Goal: Task Accomplishment & Management: Use online tool/utility

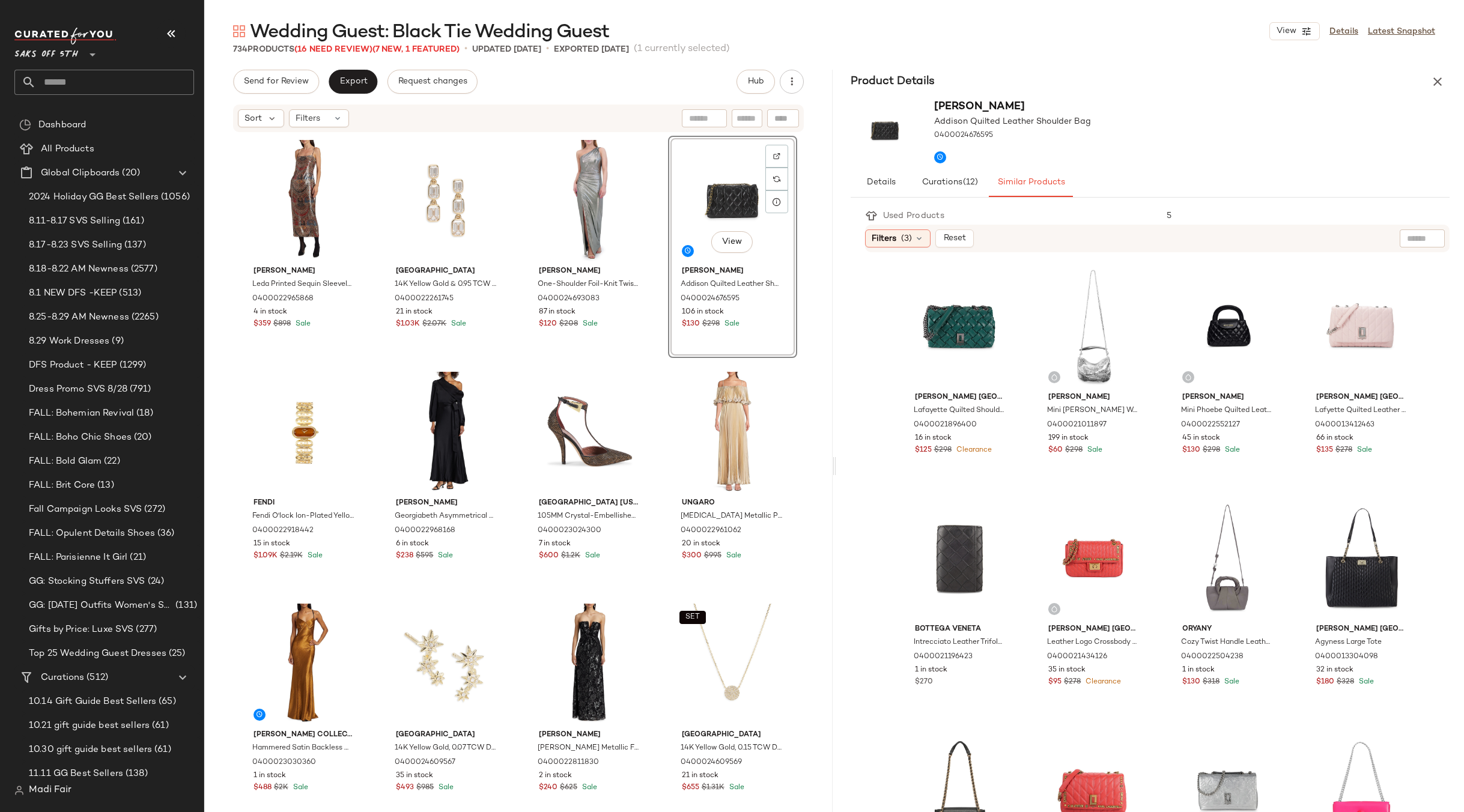
scroll to position [596, 0]
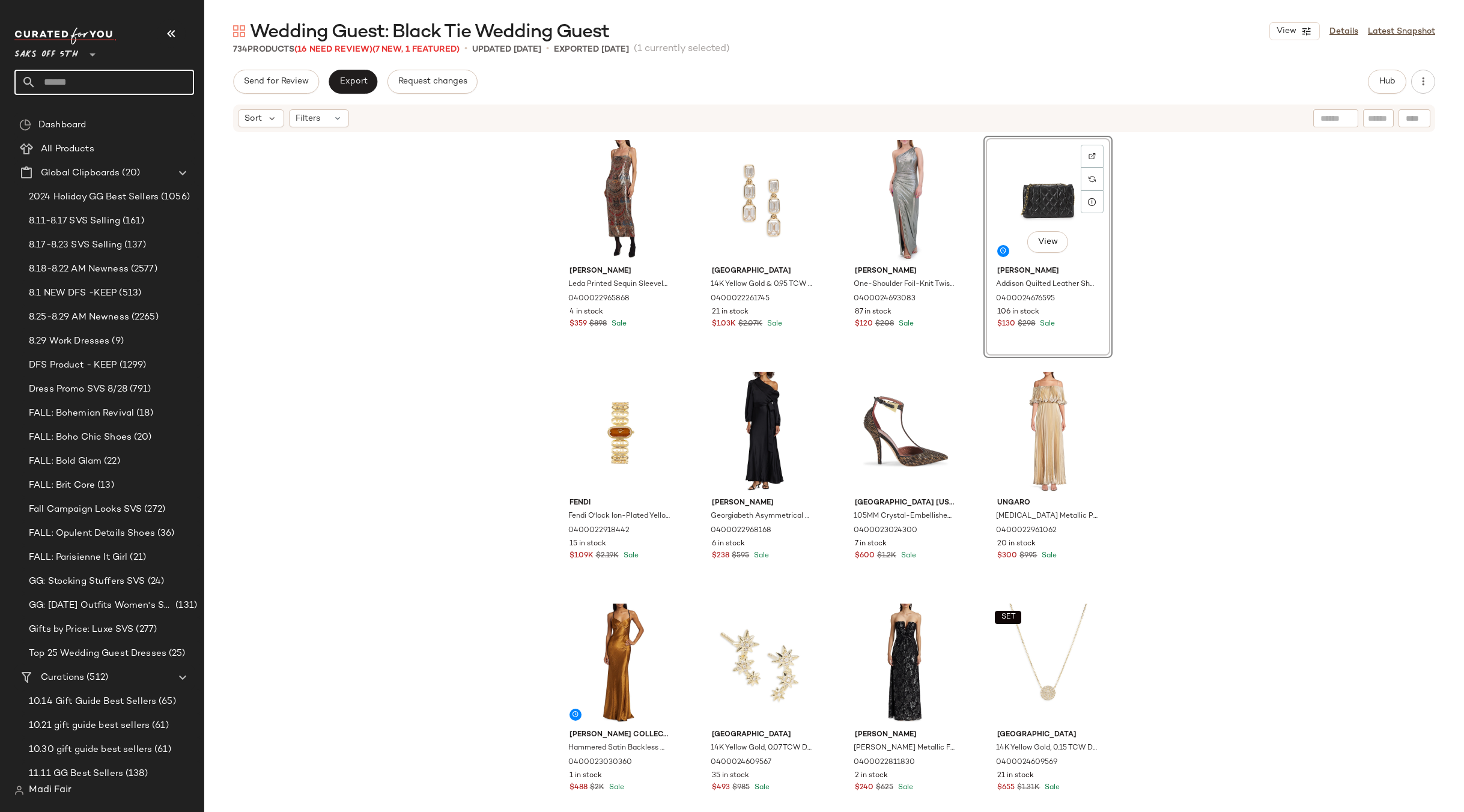
click at [86, 84] on input "text" at bounding box center [115, 82] width 158 height 25
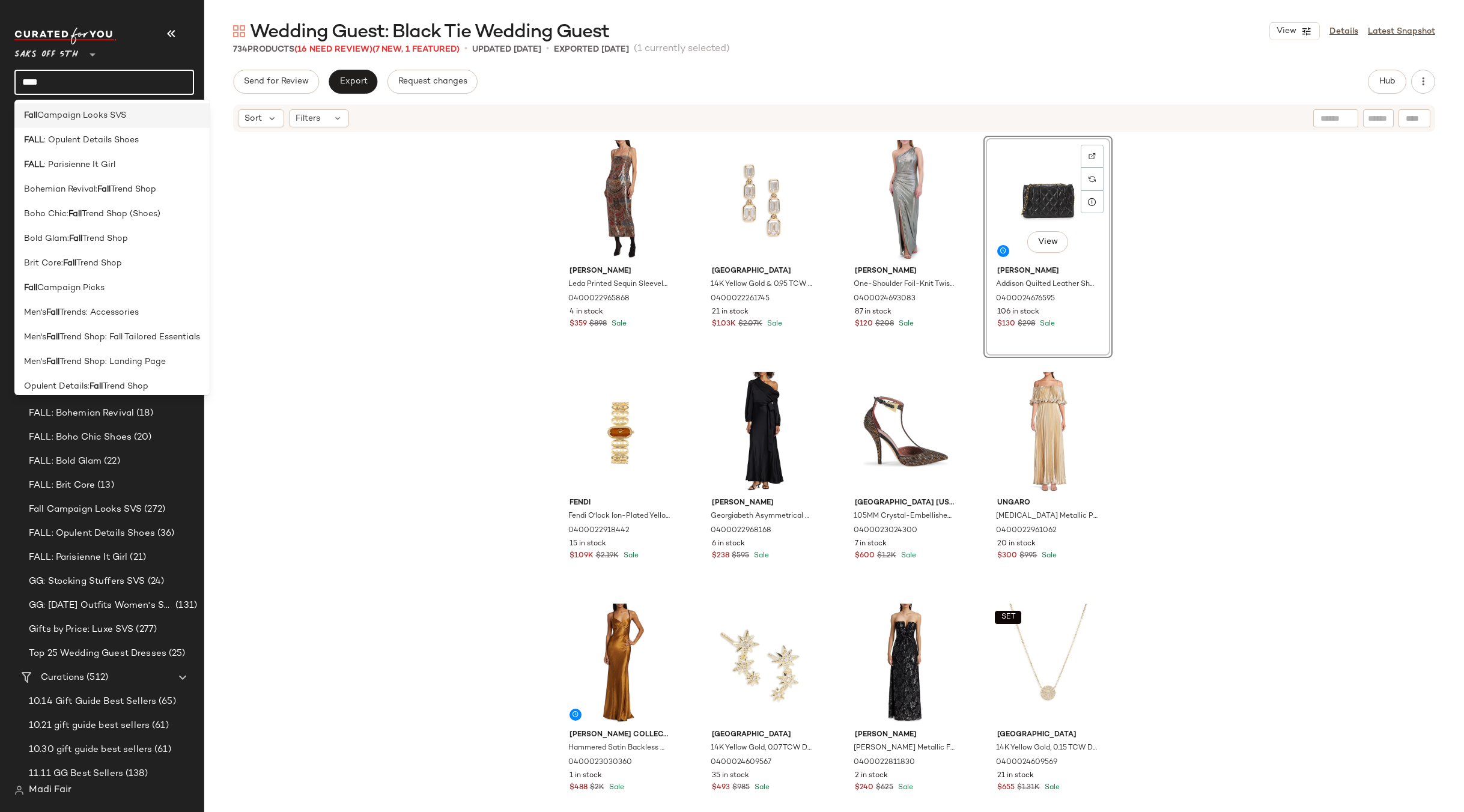
scroll to position [120, 0]
type input "****"
click at [147, 336] on span "Trend Shop: Landing Page" at bounding box center [113, 341] width 106 height 13
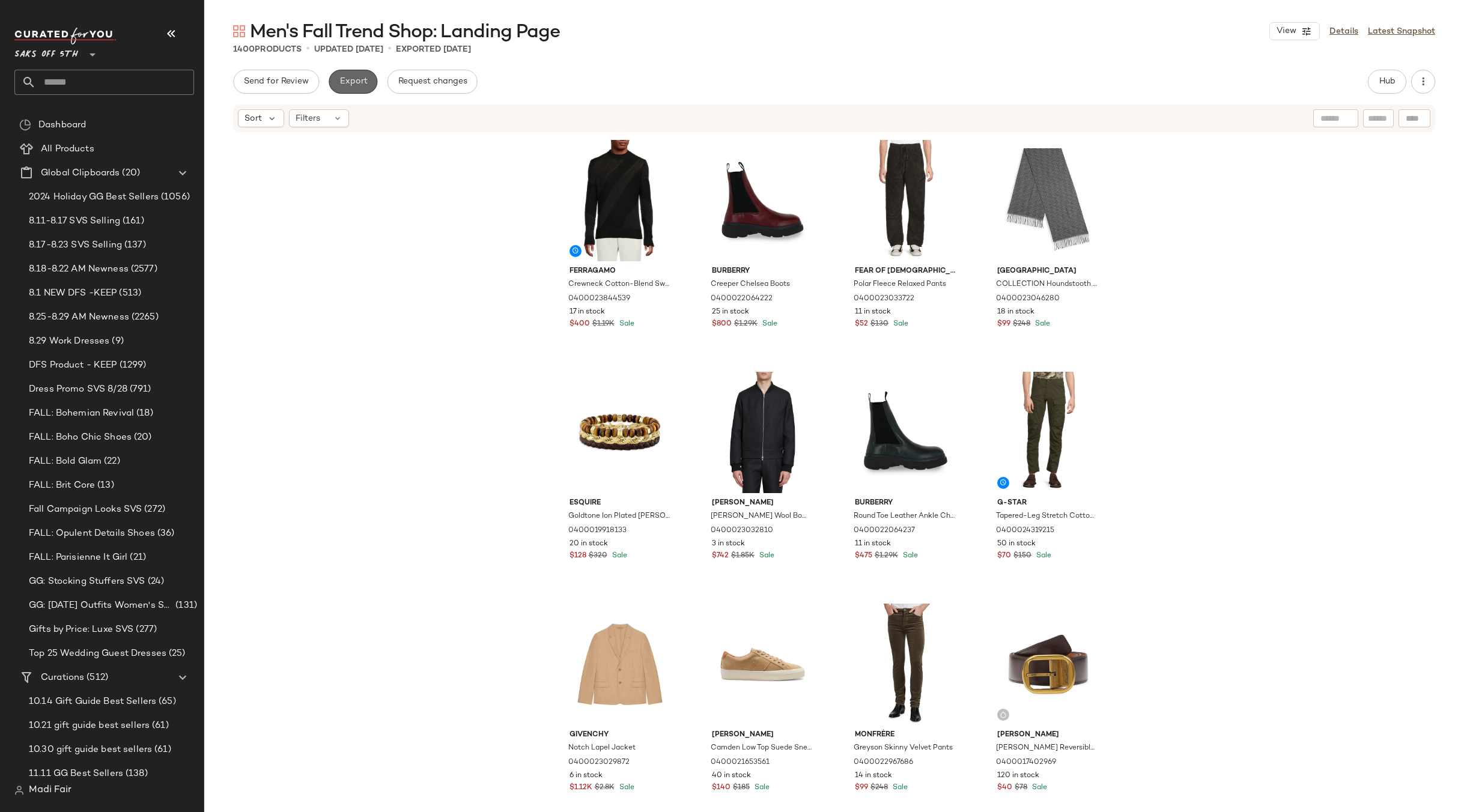
click at [355, 82] on span "Export" at bounding box center [353, 82] width 28 height 10
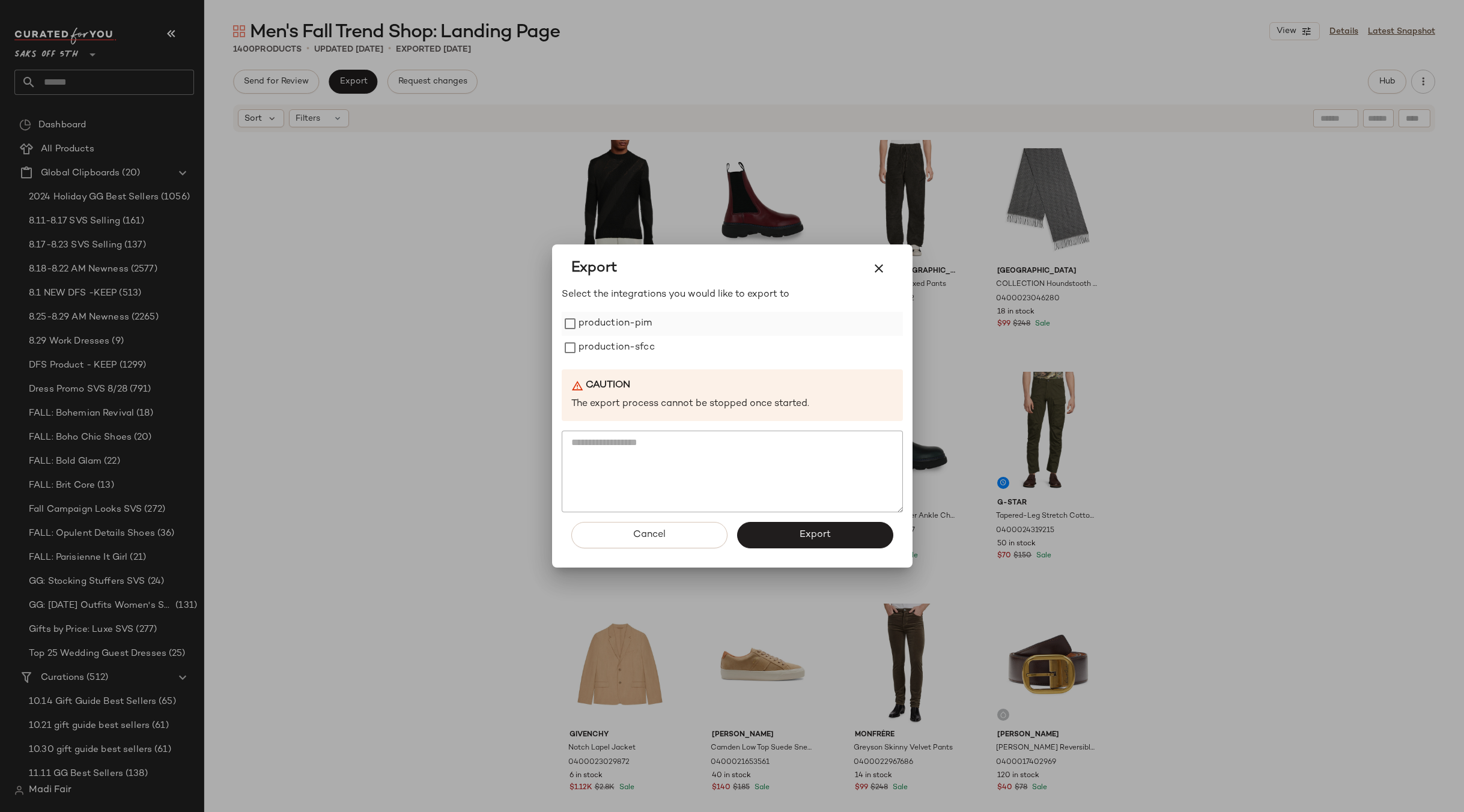
click at [614, 319] on label "production-pim" at bounding box center [615, 323] width 74 height 24
click at [606, 342] on label "production-sfcc" at bounding box center [617, 347] width 76 height 24
click at [797, 530] on button "Export" at bounding box center [815, 535] width 156 height 26
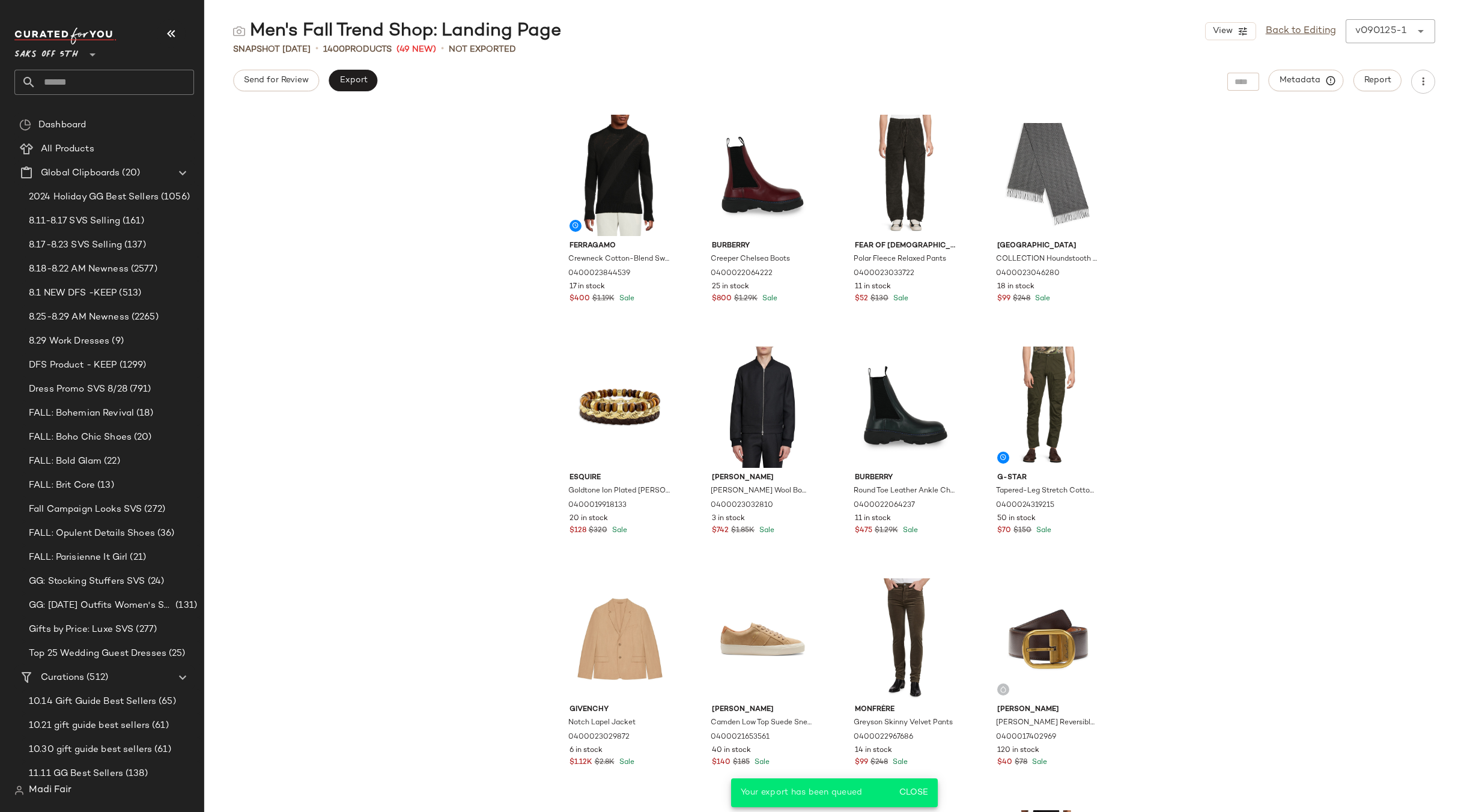
click at [64, 77] on input "text" at bounding box center [115, 82] width 158 height 25
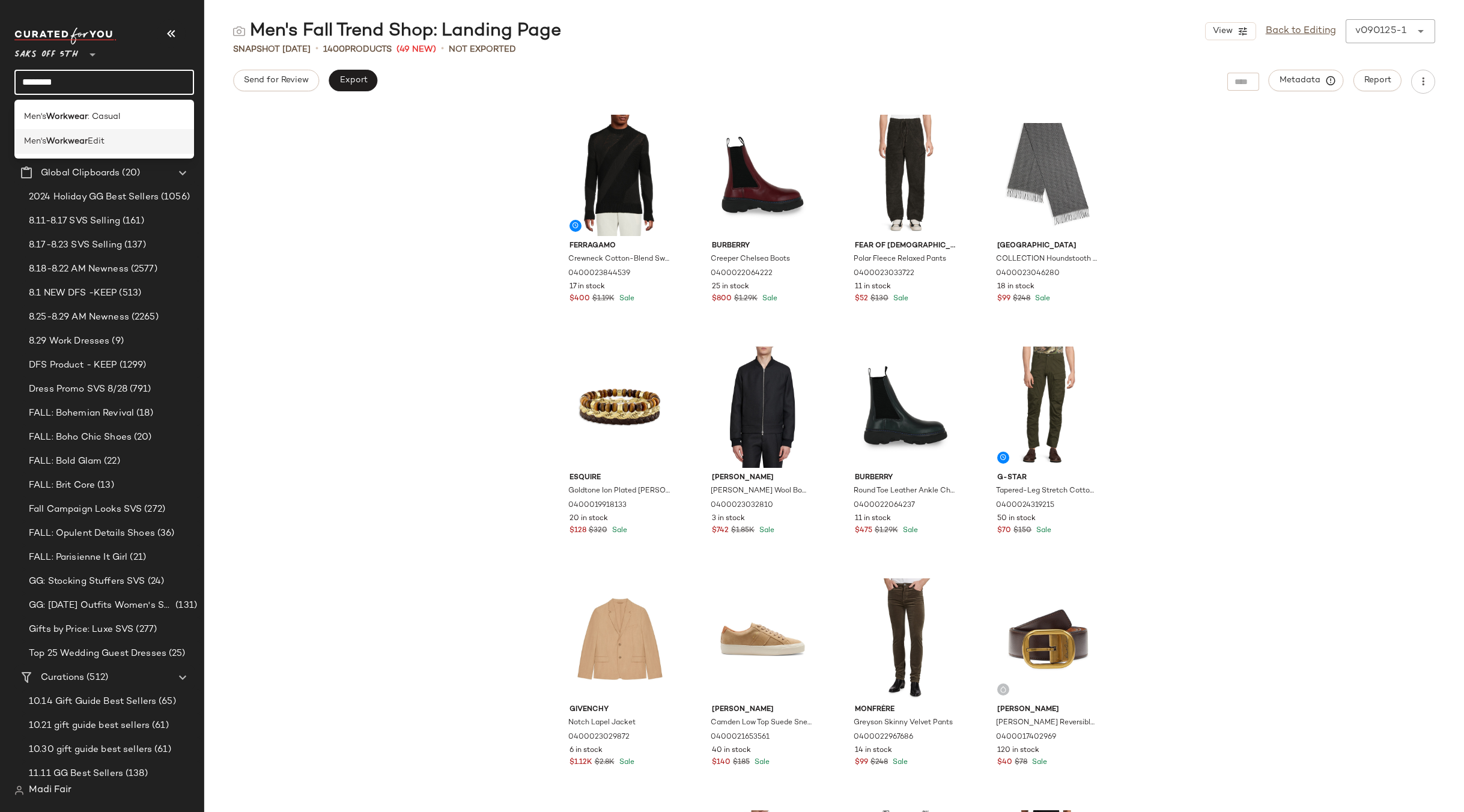
type input "********"
click at [85, 141] on b "Workwear" at bounding box center [66, 141] width 41 height 13
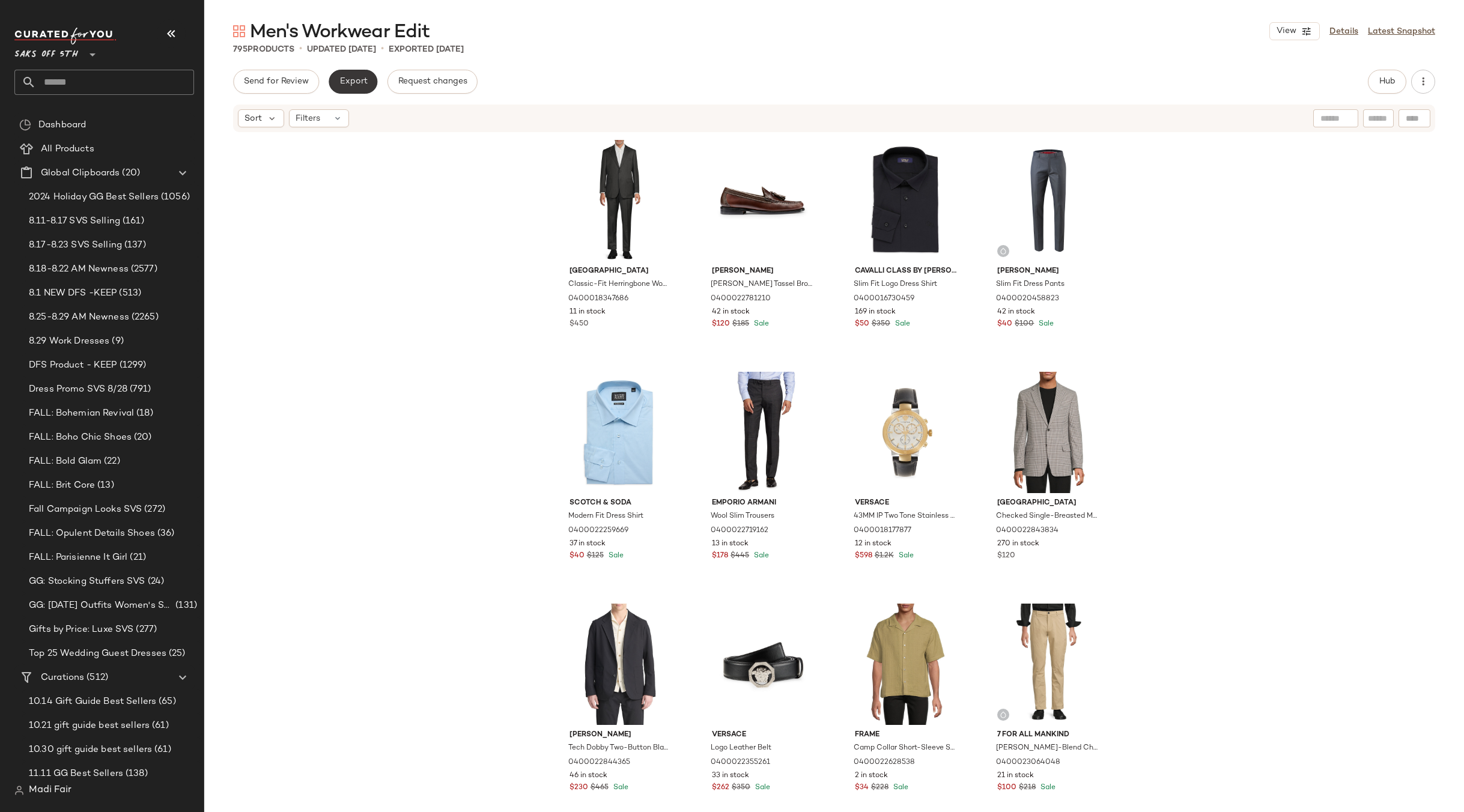
click at [358, 84] on span "Export" at bounding box center [353, 82] width 28 height 10
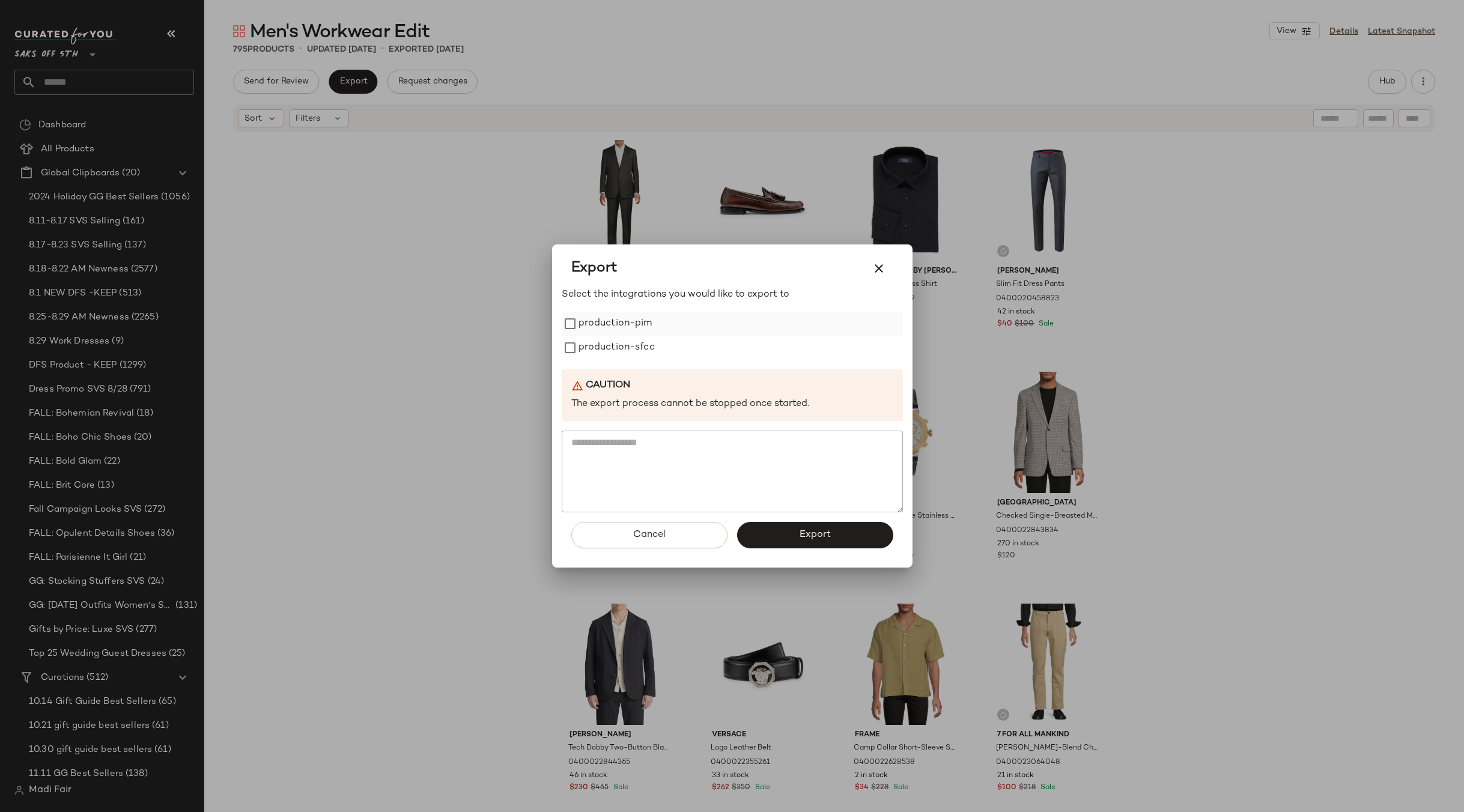
click at [619, 333] on label "production-pim" at bounding box center [615, 323] width 74 height 24
click at [617, 349] on label "production-sfcc" at bounding box center [617, 347] width 76 height 24
click at [793, 536] on button "Export" at bounding box center [815, 535] width 156 height 26
